Goal: Find specific page/section: Find specific page/section

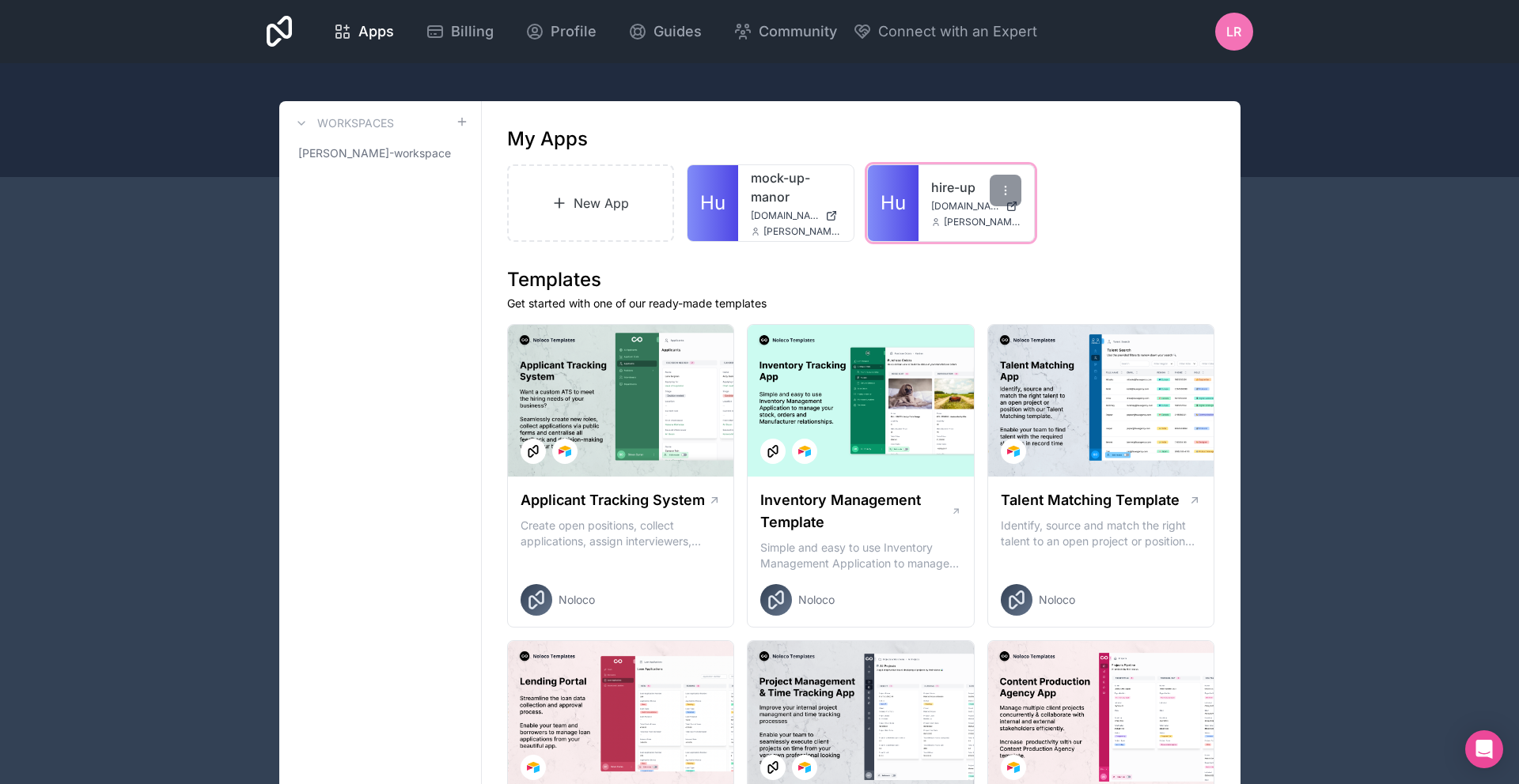
click at [944, 205] on span "[DOMAIN_NAME]" at bounding box center [964, 205] width 68 height 12
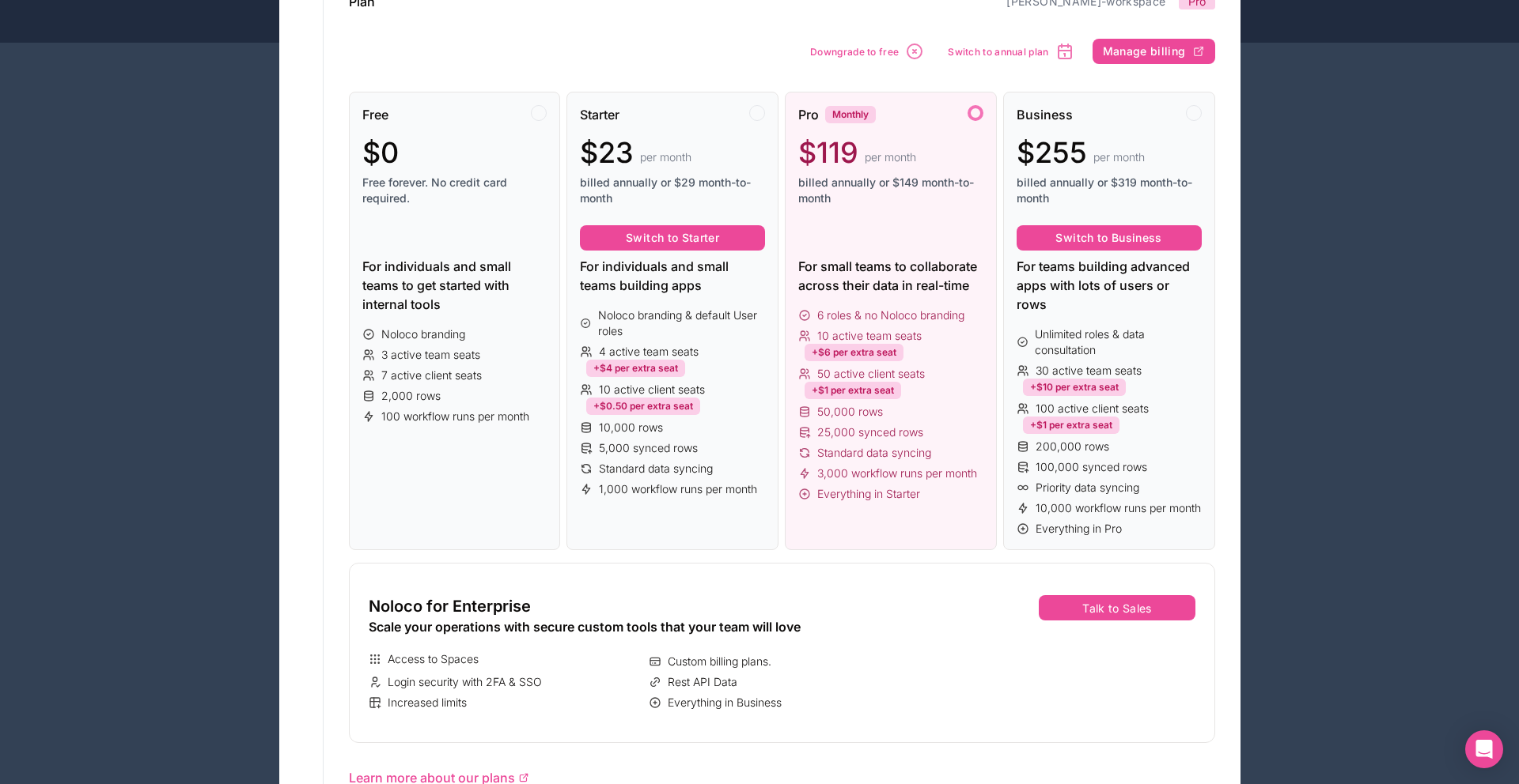
scroll to position [30, 0]
